Goal: Communication & Community: Participate in discussion

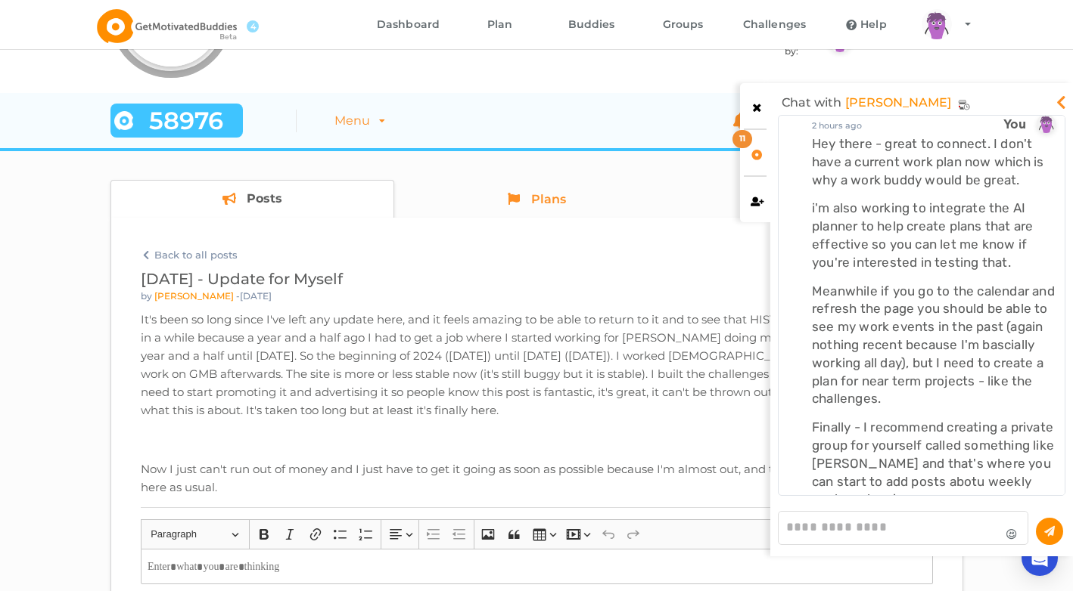
scroll to position [24, 0]
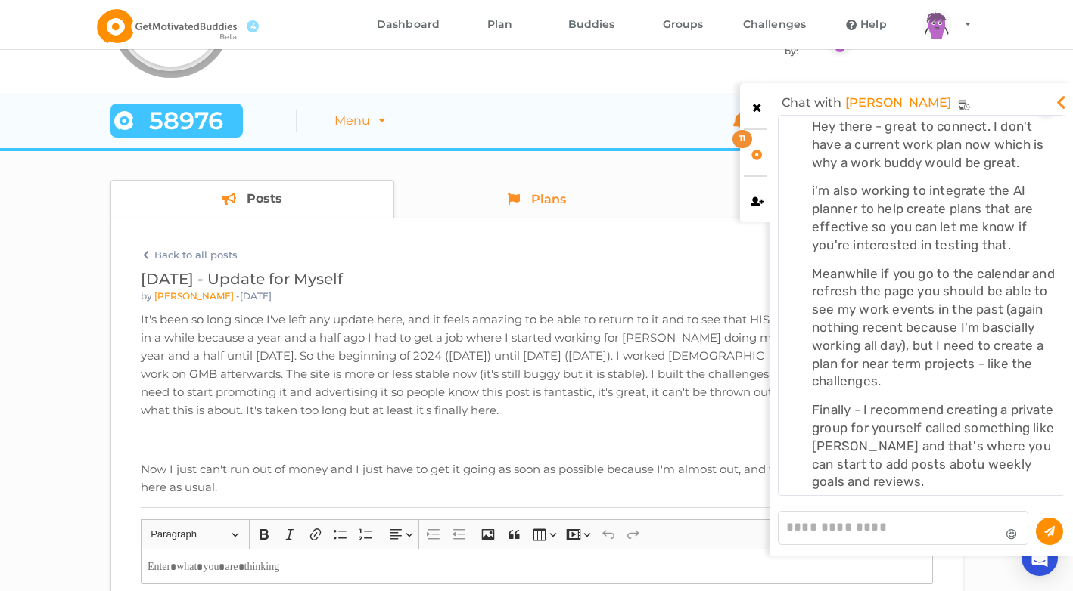
click at [760, 104] on icon at bounding box center [756, 106] width 13 height 11
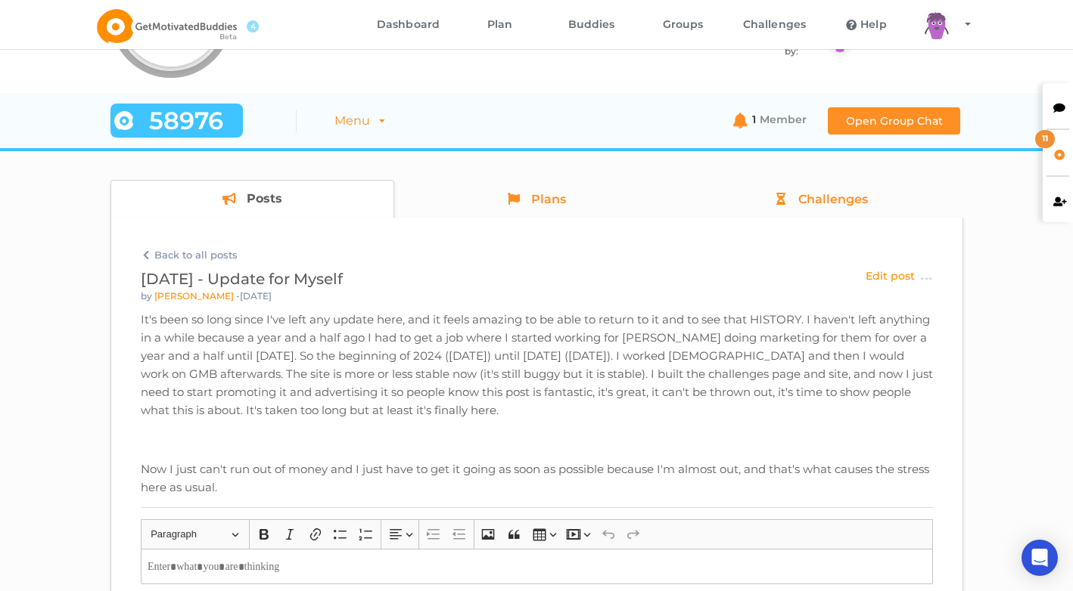
click at [1051, 104] on div at bounding box center [1057, 105] width 30 height 45
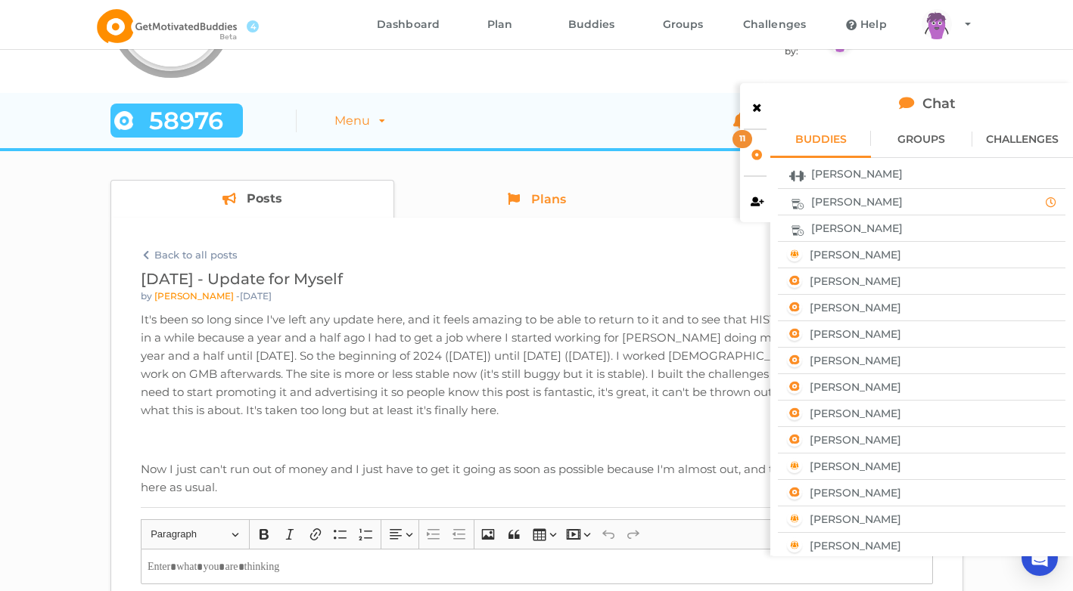
click at [941, 172] on div "[PERSON_NAME]" at bounding box center [921, 174] width 277 height 20
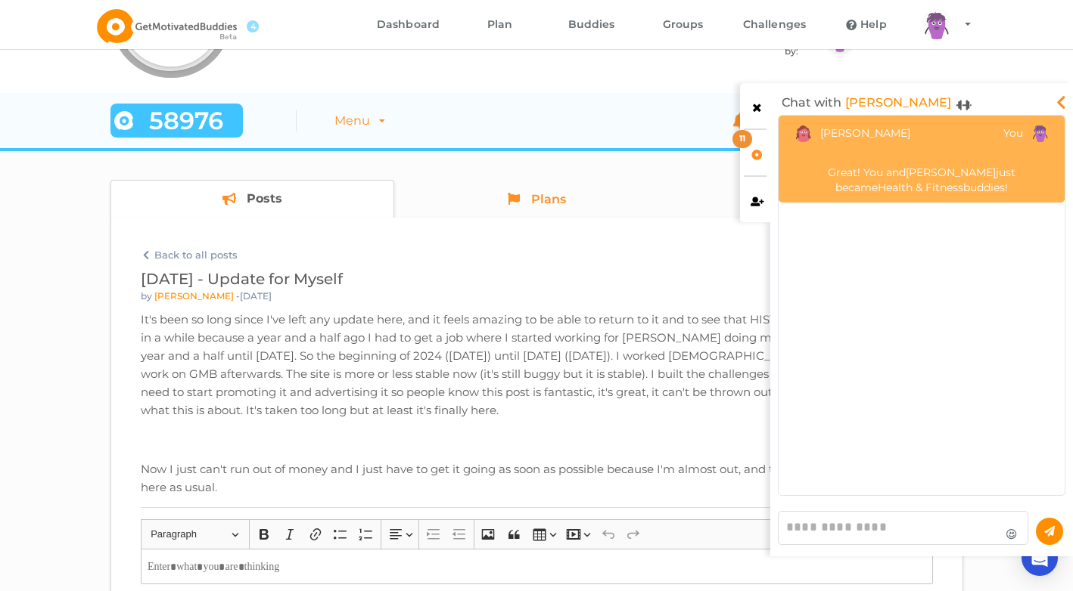
scroll to position [371, 278]
click at [1054, 99] on icon at bounding box center [1061, 98] width 18 height 15
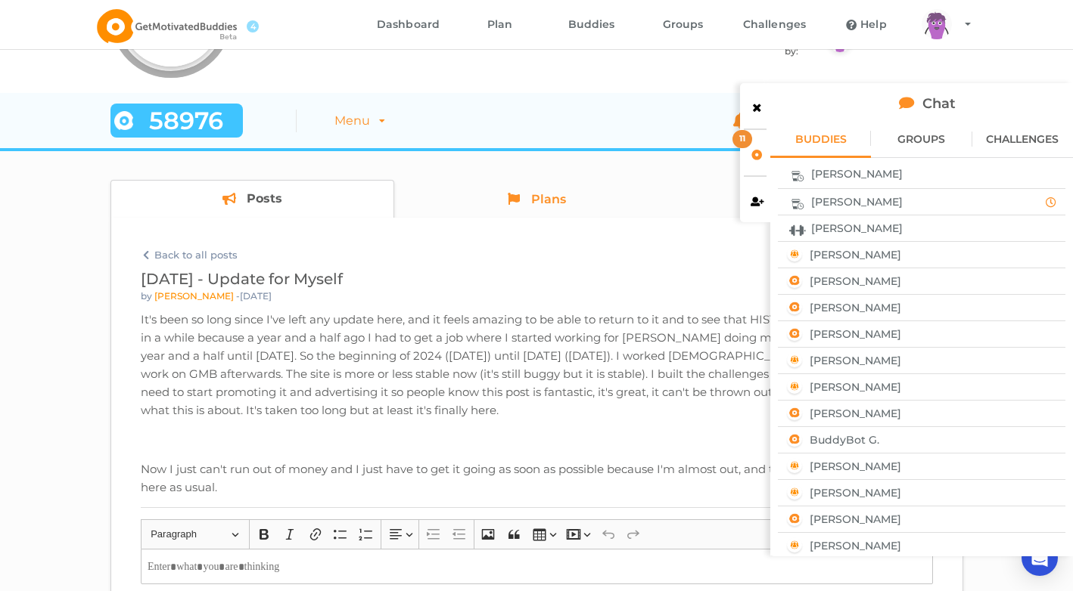
click at [924, 177] on div "[PERSON_NAME]" at bounding box center [921, 174] width 277 height 20
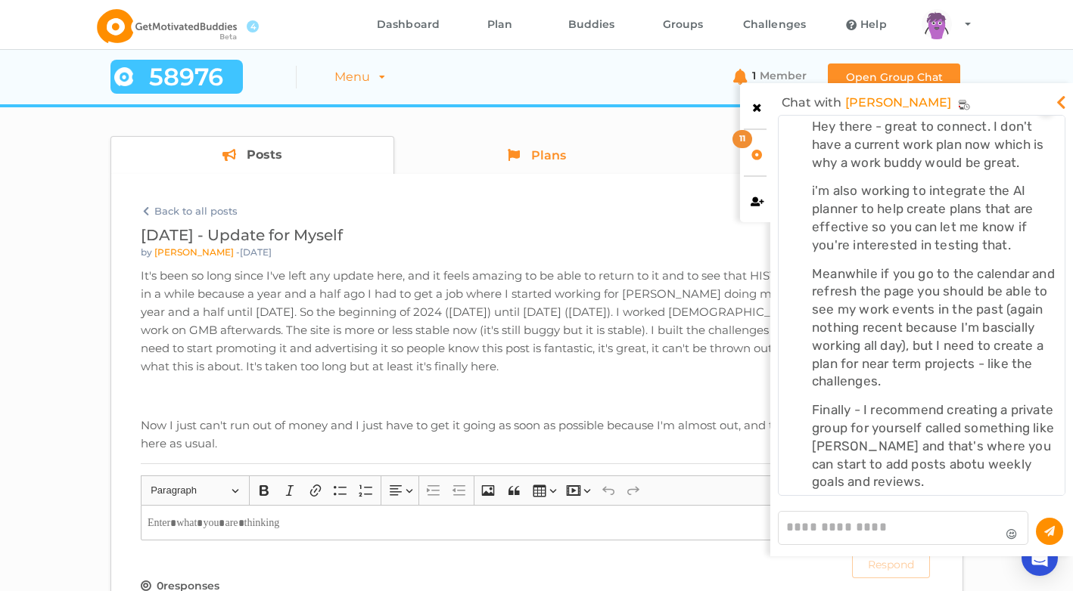
scroll to position [200, 0]
click at [952, 516] on textarea at bounding box center [903, 528] width 250 height 34
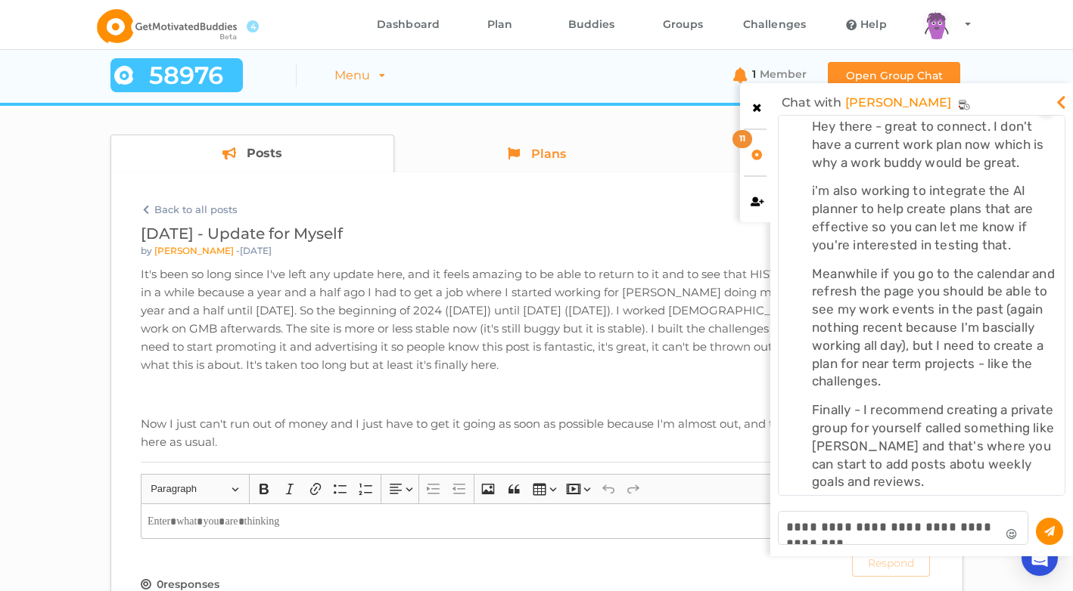
scroll to position [357, 278]
type textarea "**********"
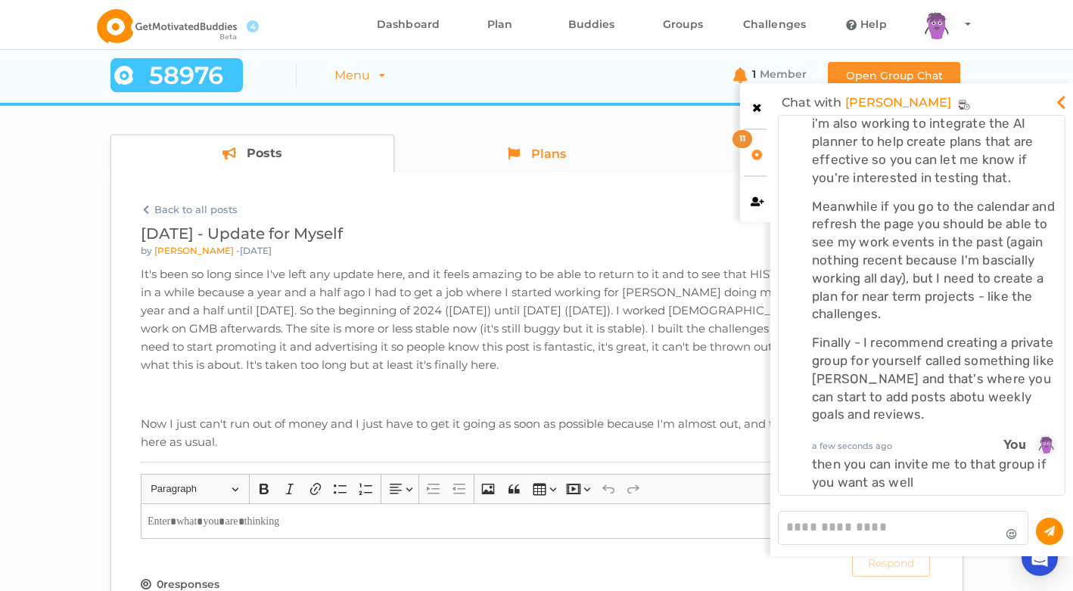
click at [751, 113] on div at bounding box center [755, 105] width 30 height 45
